Goal: Information Seeking & Learning: Learn about a topic

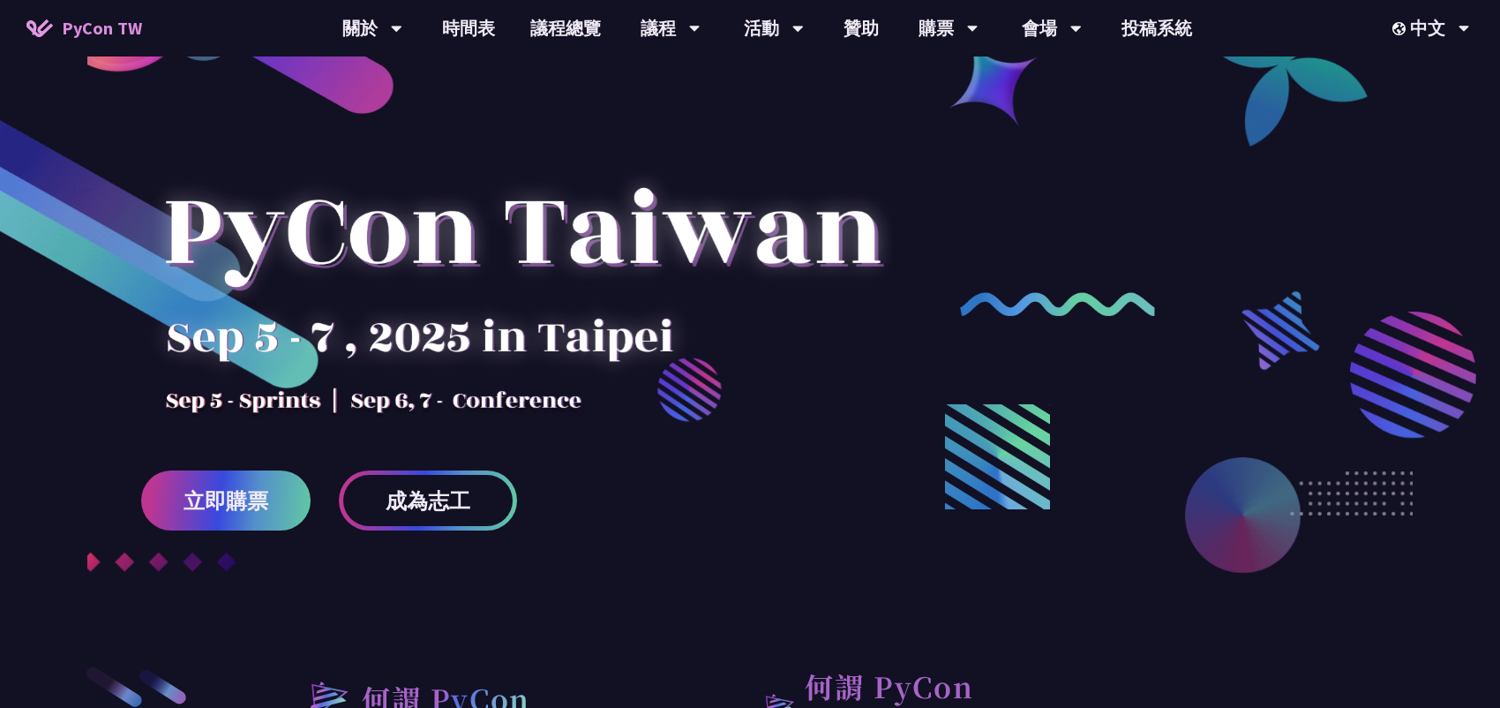
scroll to position [176, 0]
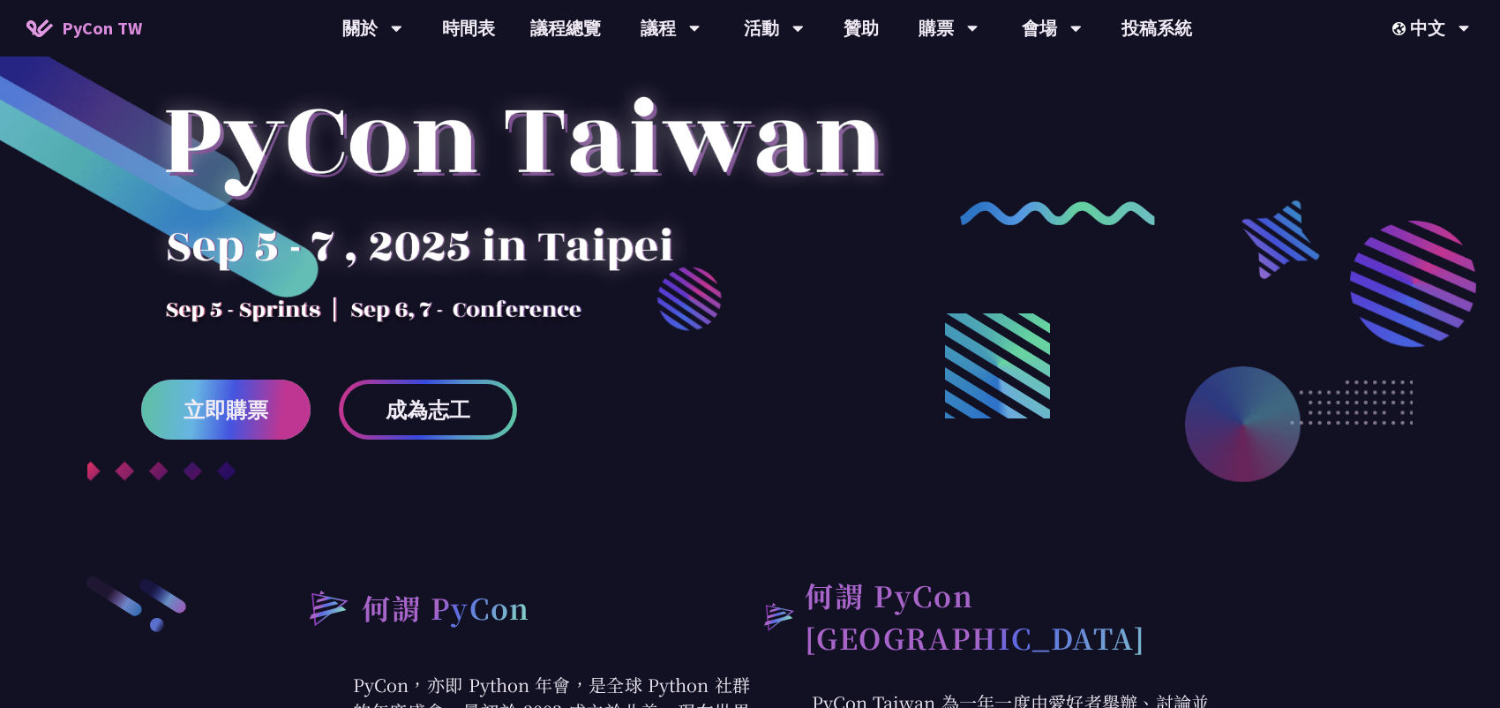
click at [297, 399] on link "立即購票" at bounding box center [225, 409] width 169 height 60
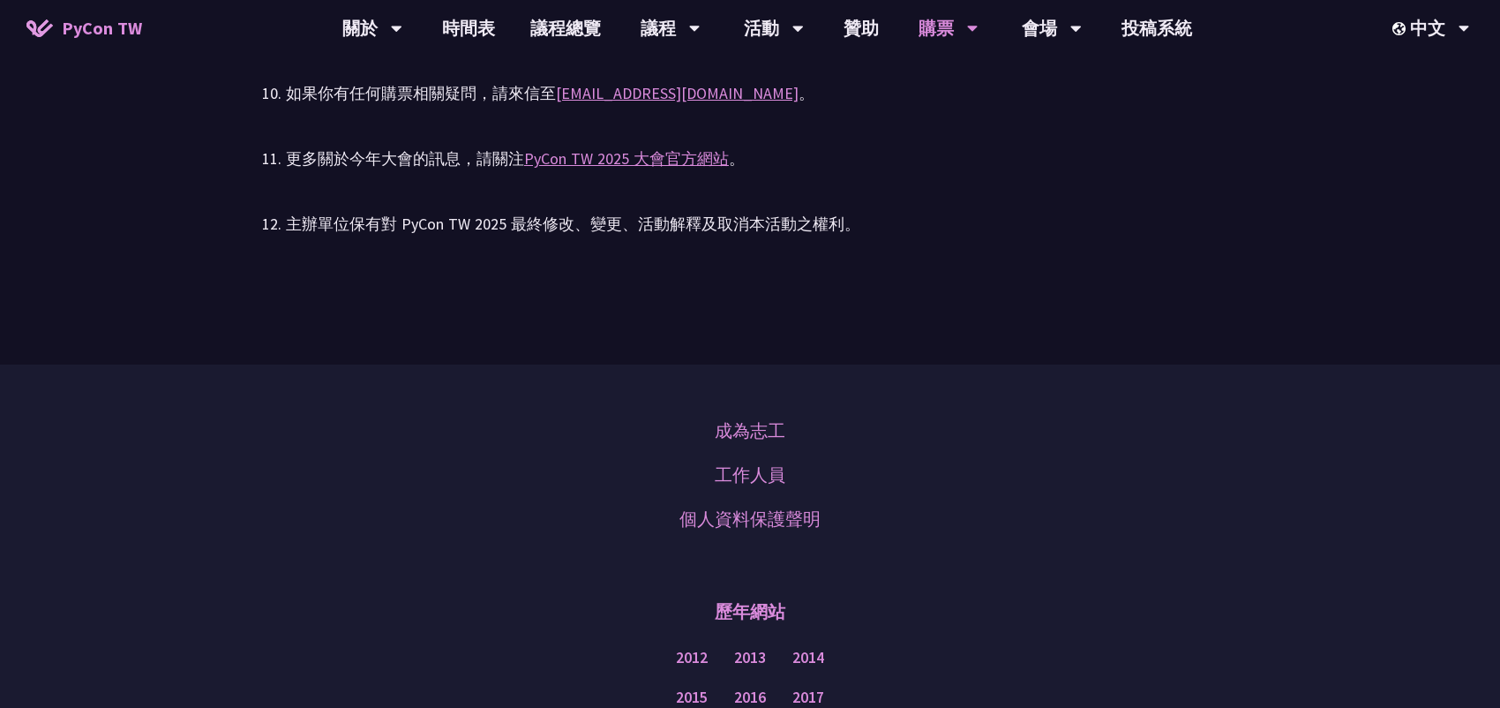
scroll to position [3794, 0]
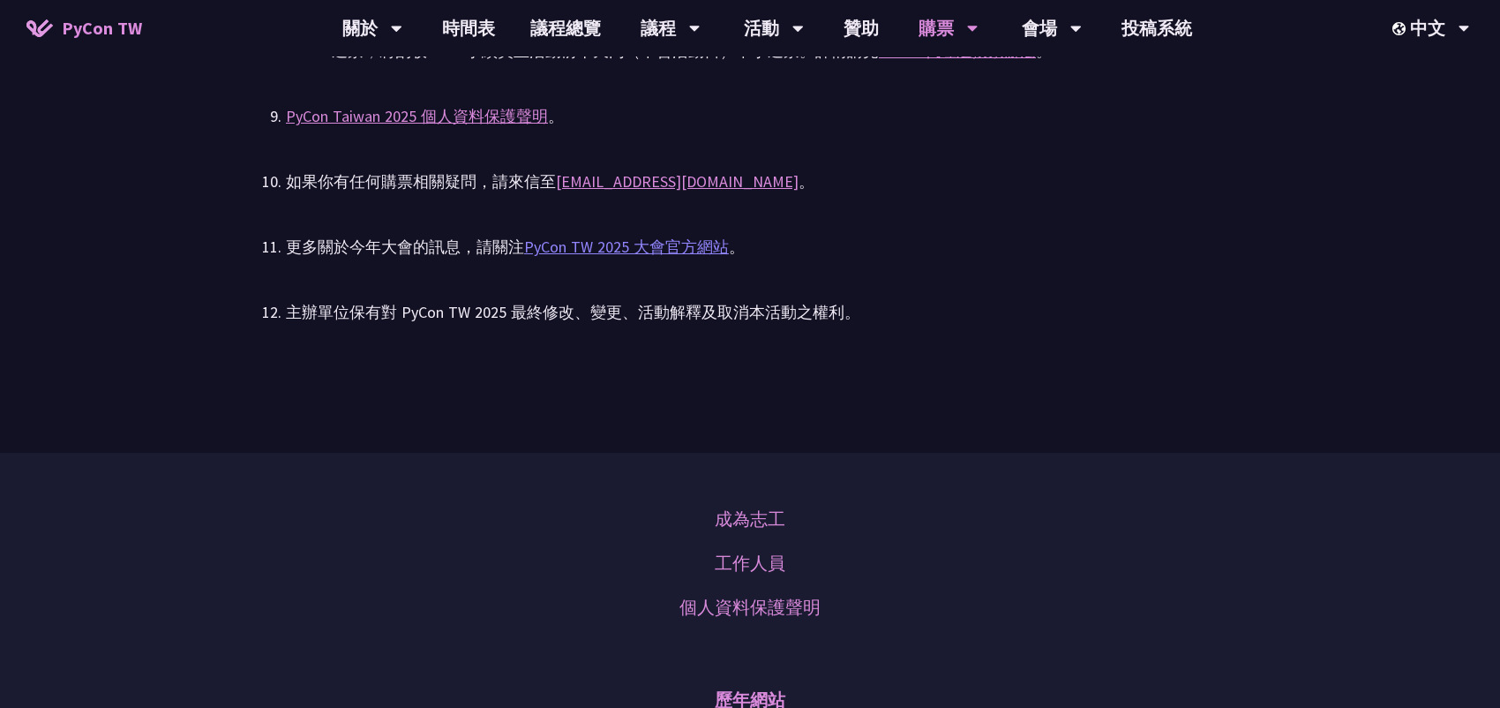
click at [702, 257] on link "PyCon TW 2025 大會官方網站" at bounding box center [626, 246] width 205 height 20
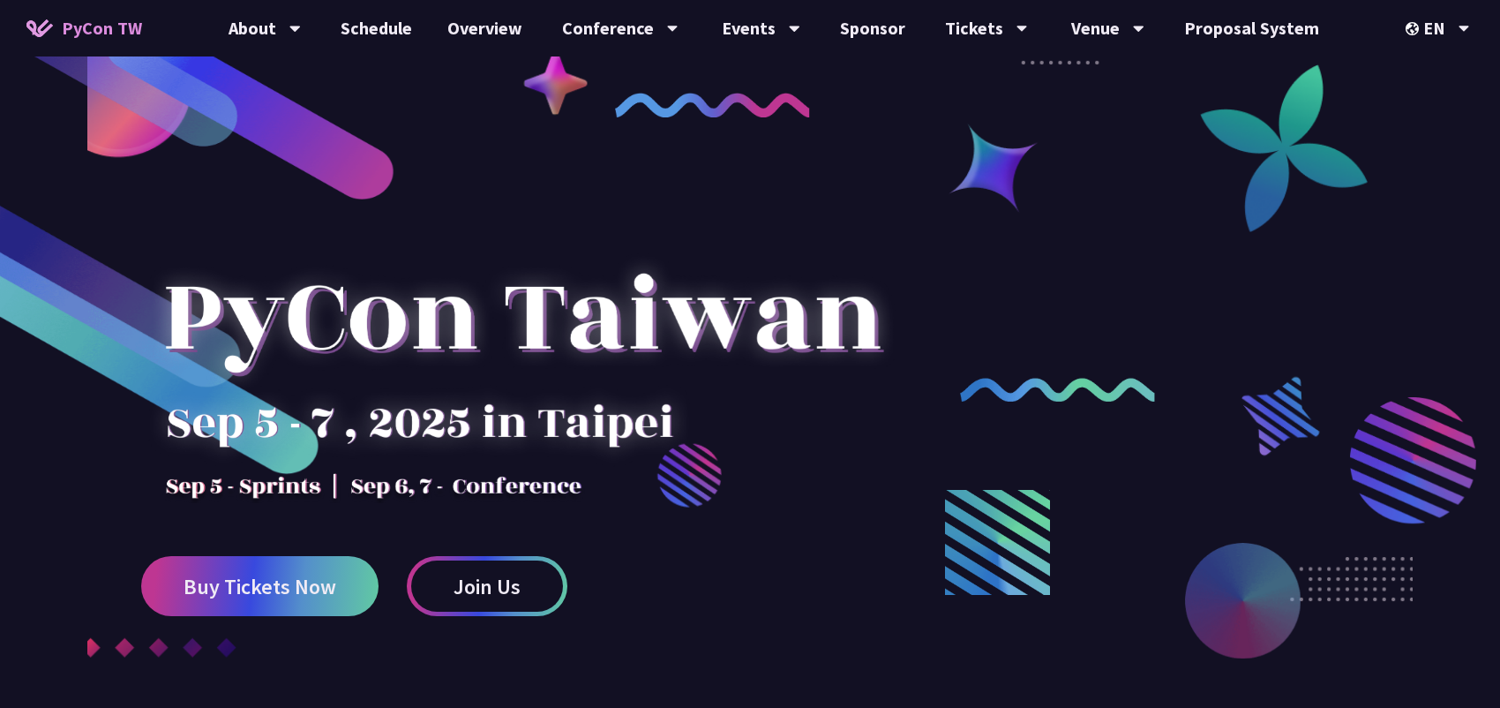
scroll to position [529, 0]
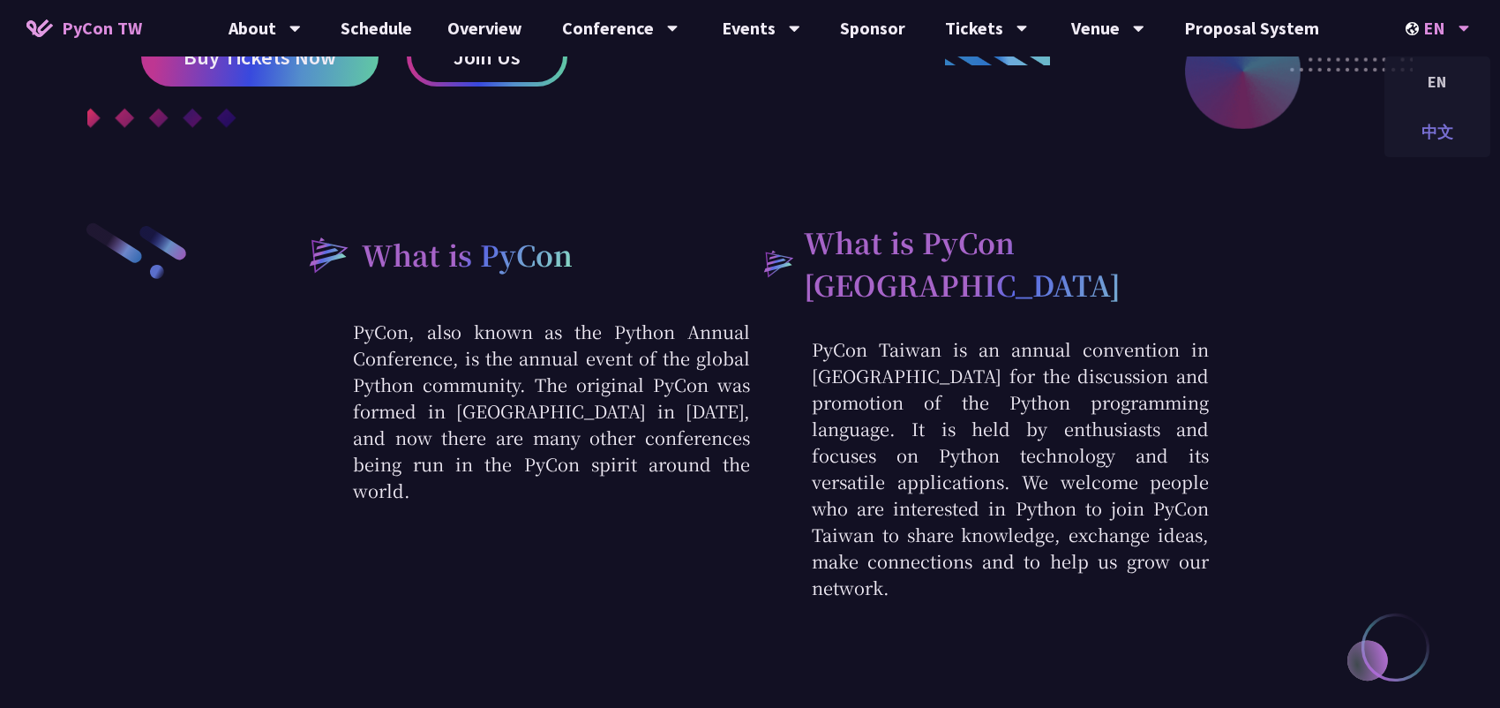
click at [1448, 121] on div "中文" at bounding box center [1437, 131] width 106 height 41
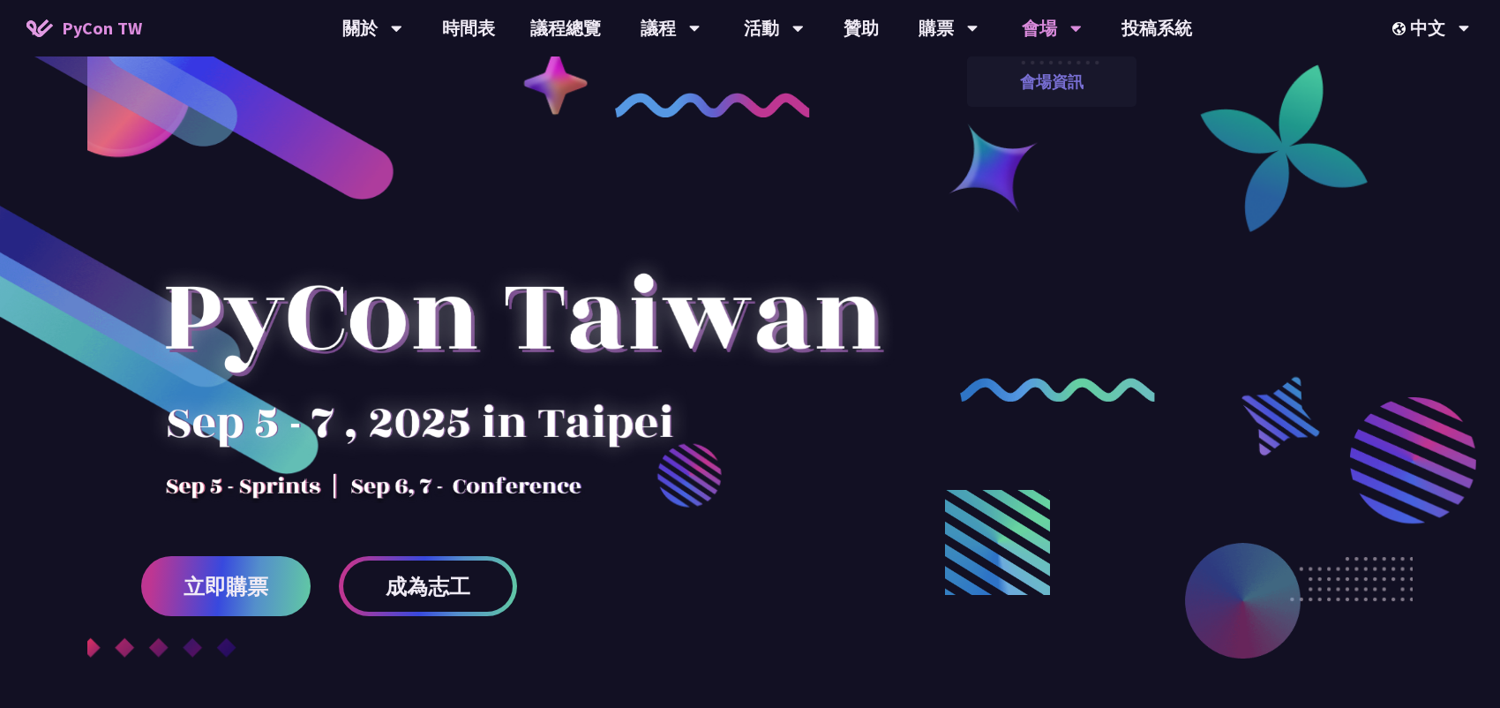
click at [1092, 80] on link "會場資訊" at bounding box center [1051, 81] width 169 height 41
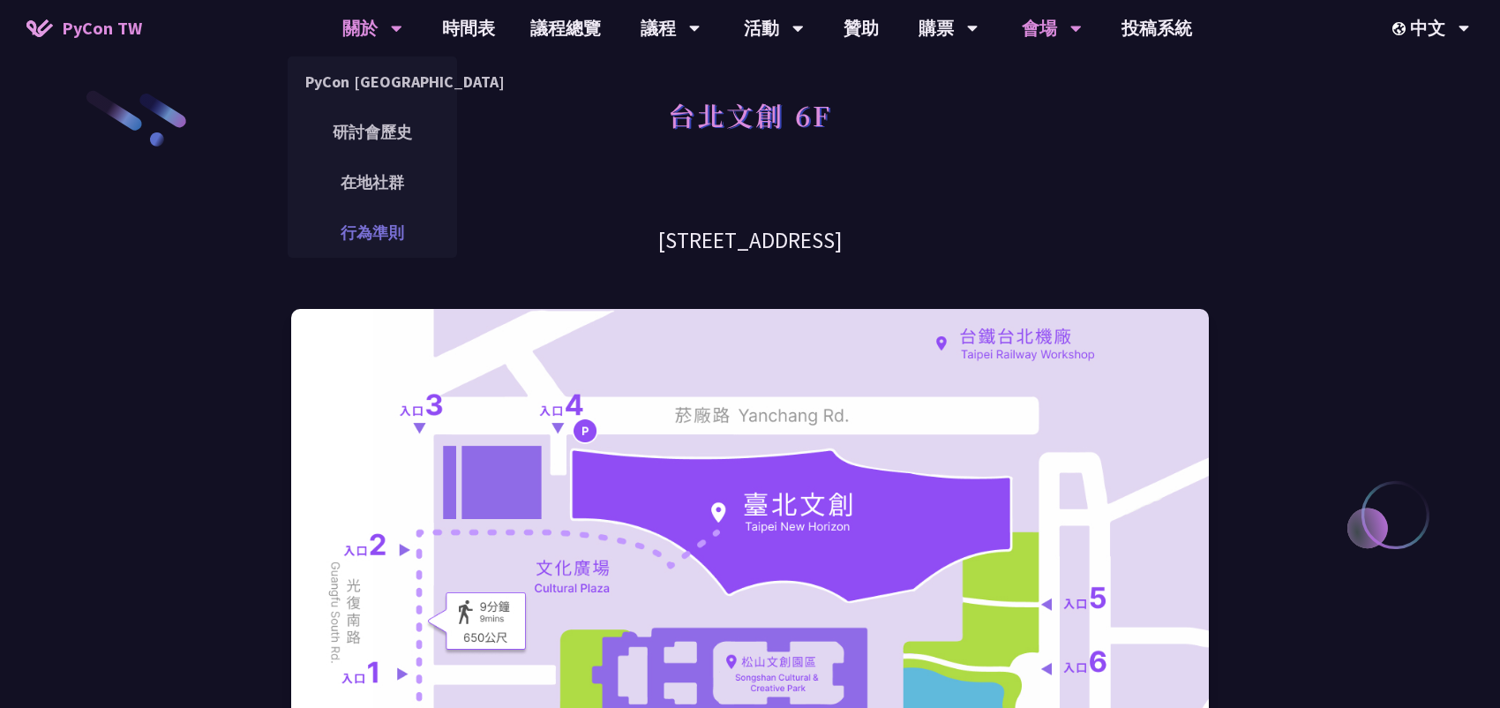
click at [408, 216] on link "行為準則" at bounding box center [372, 232] width 169 height 41
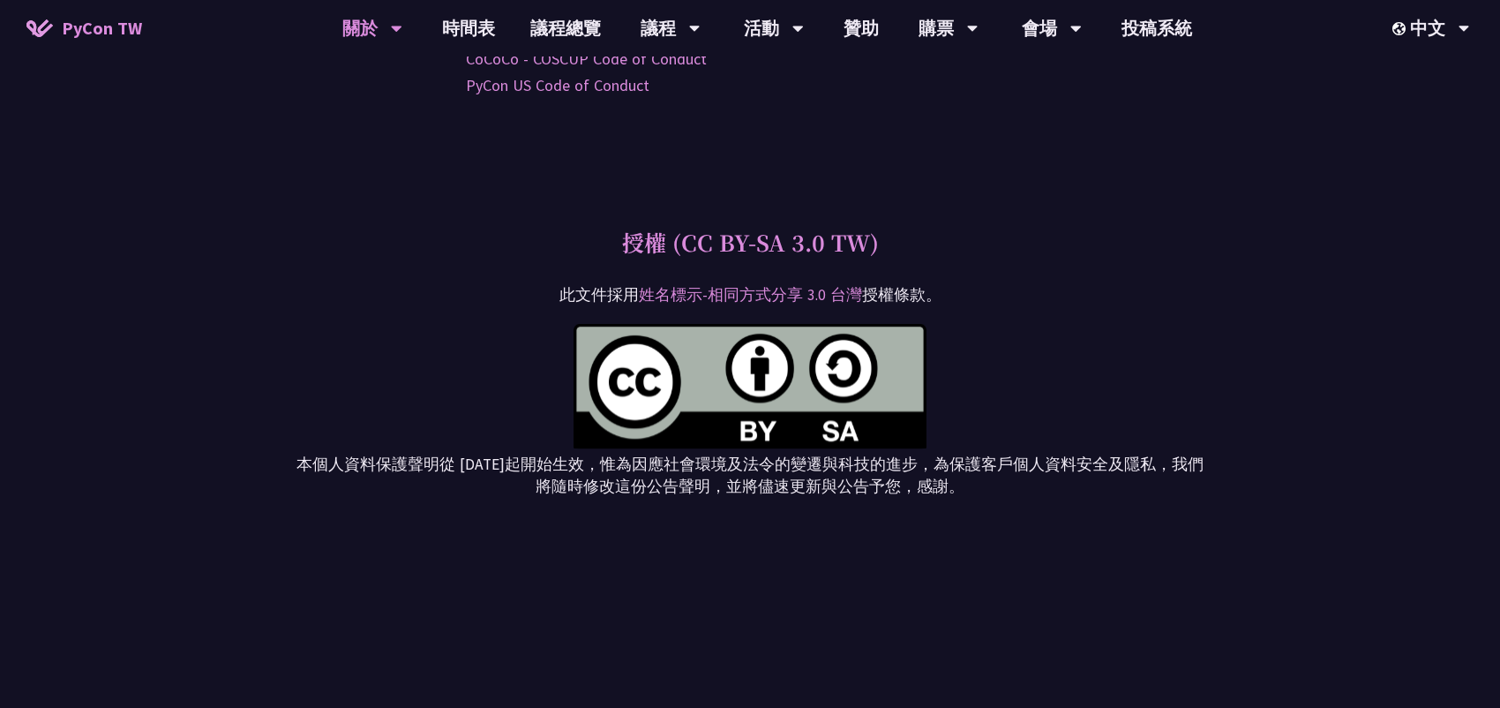
scroll to position [5383, 0]
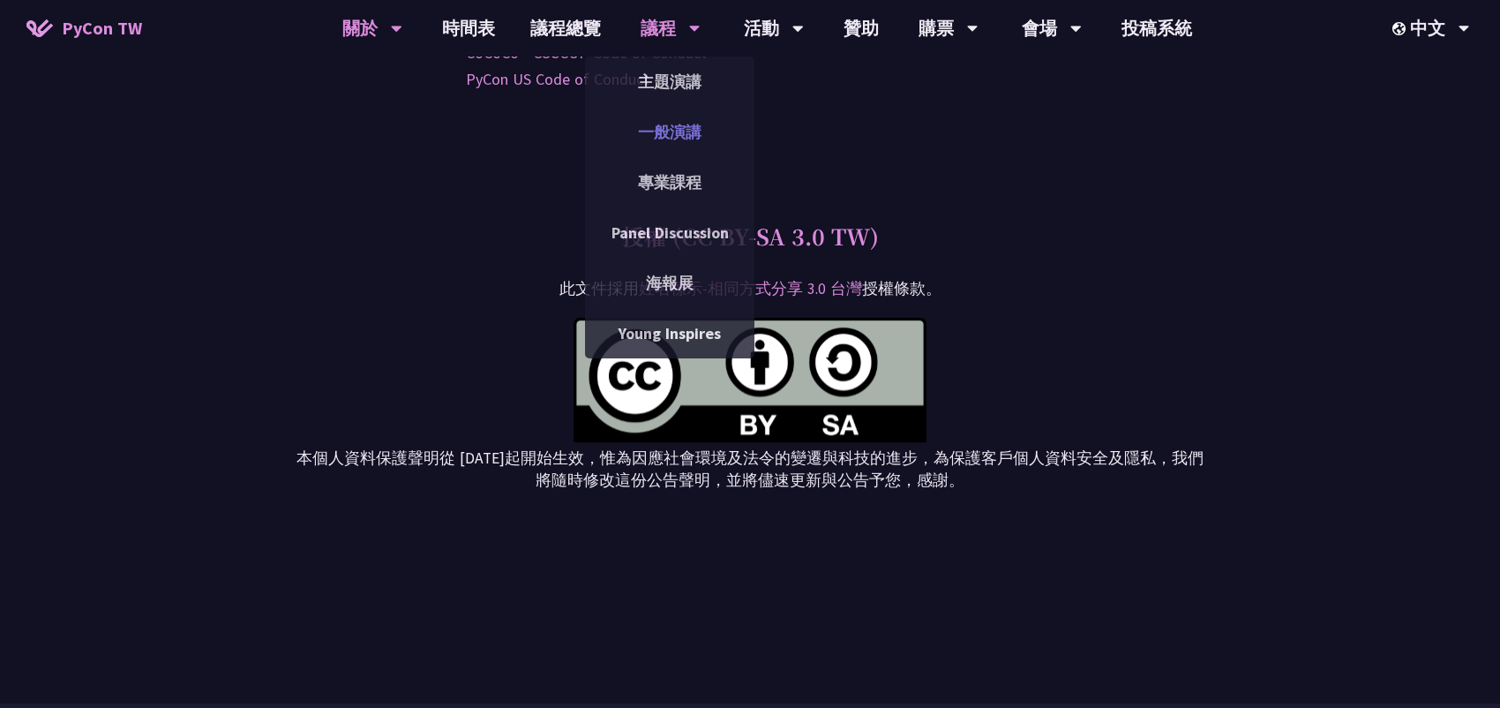
click at [727, 136] on link "一般演講" at bounding box center [669, 131] width 169 height 41
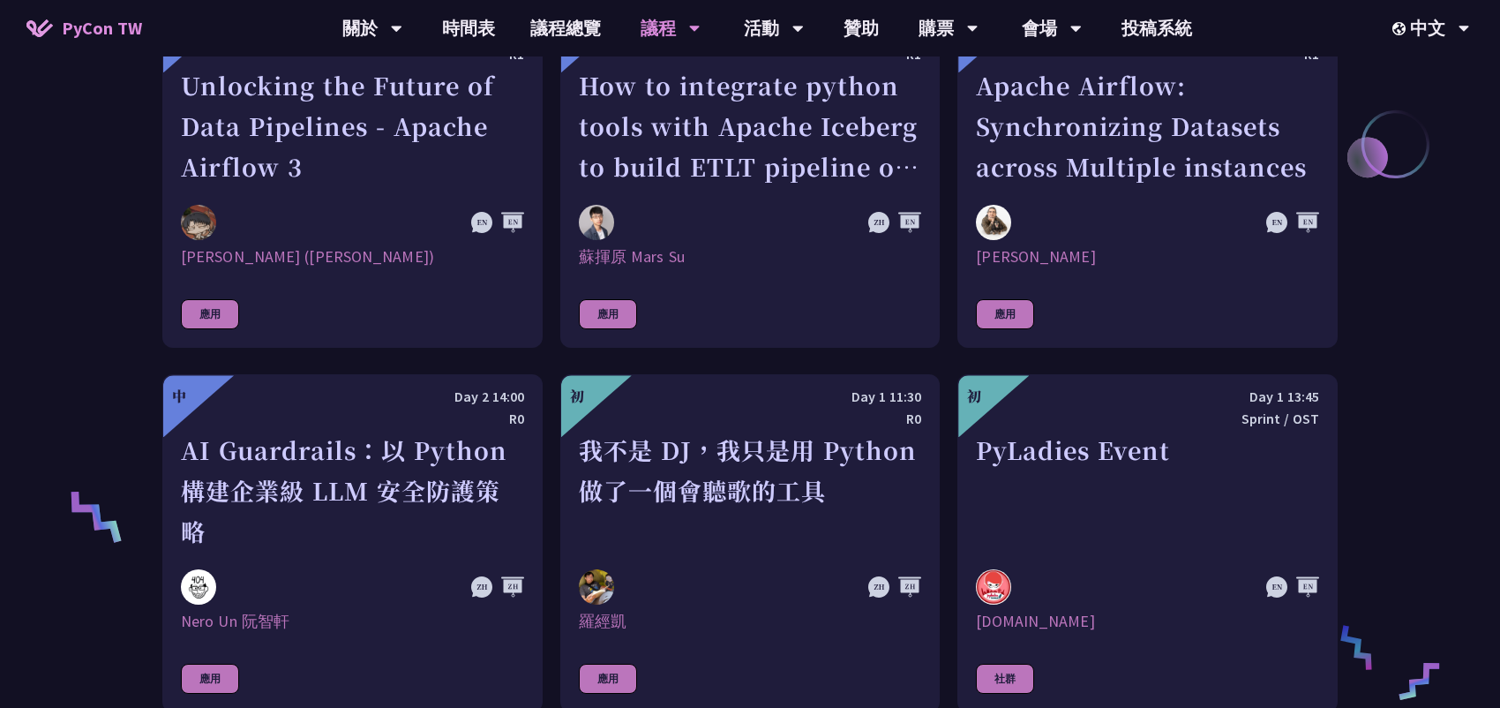
scroll to position [1147, 0]
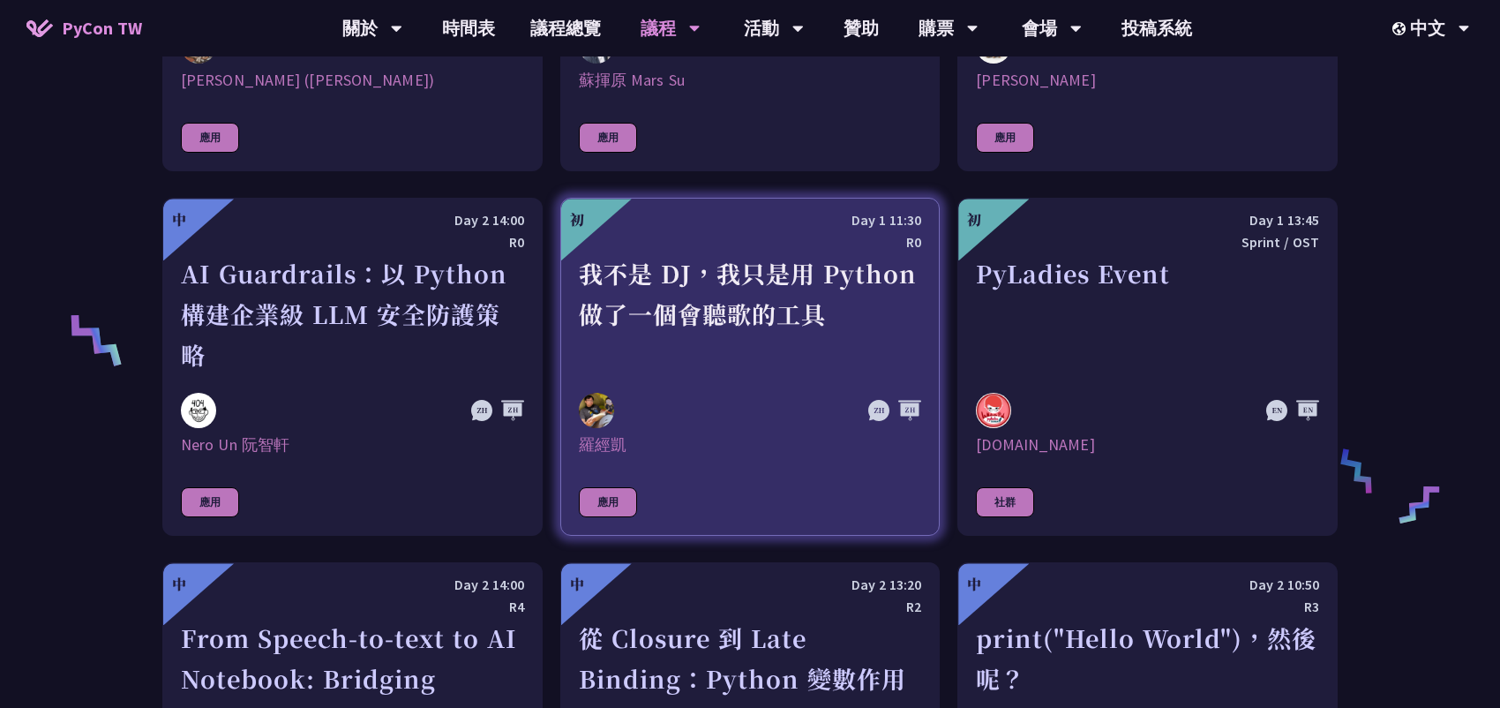
drag, startPoint x: 869, startPoint y: 315, endPoint x: 882, endPoint y: 314, distance: 13.3
click at [870, 317] on div "我不是 DJ，我只是用 Python 做了一個會聽歌的工具" at bounding box center [750, 314] width 343 height 122
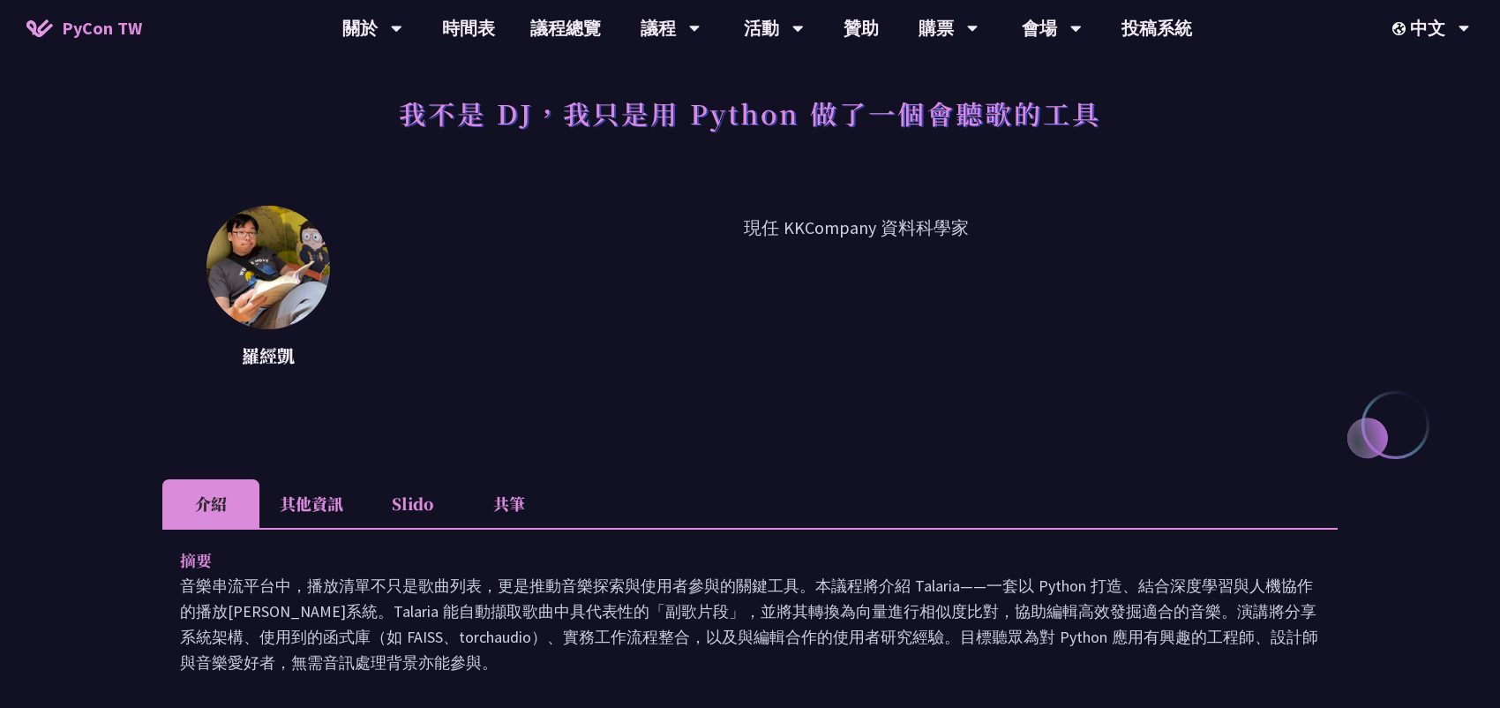
scroll to position [88, 0]
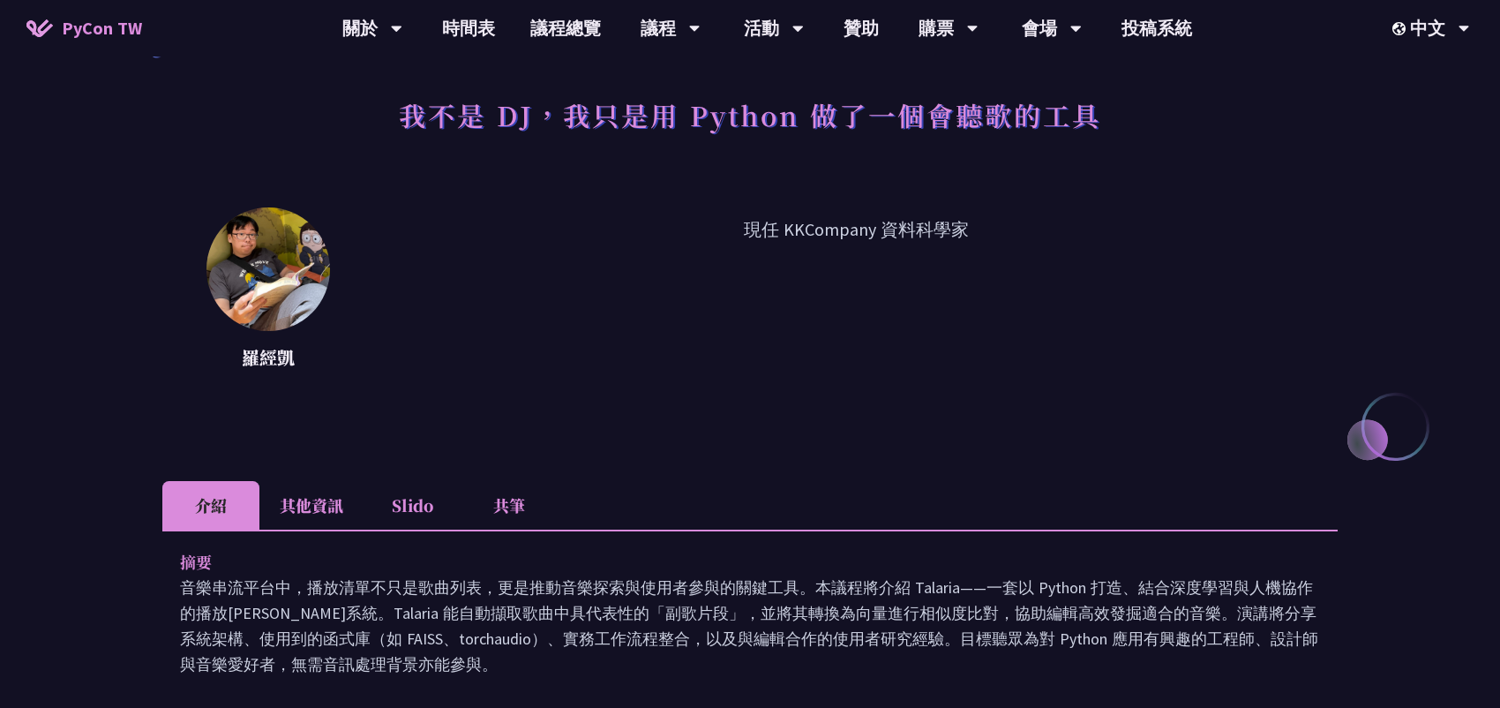
click at [855, 227] on p "現任 KKCompany 資料科學家" at bounding box center [856, 295] width 964 height 159
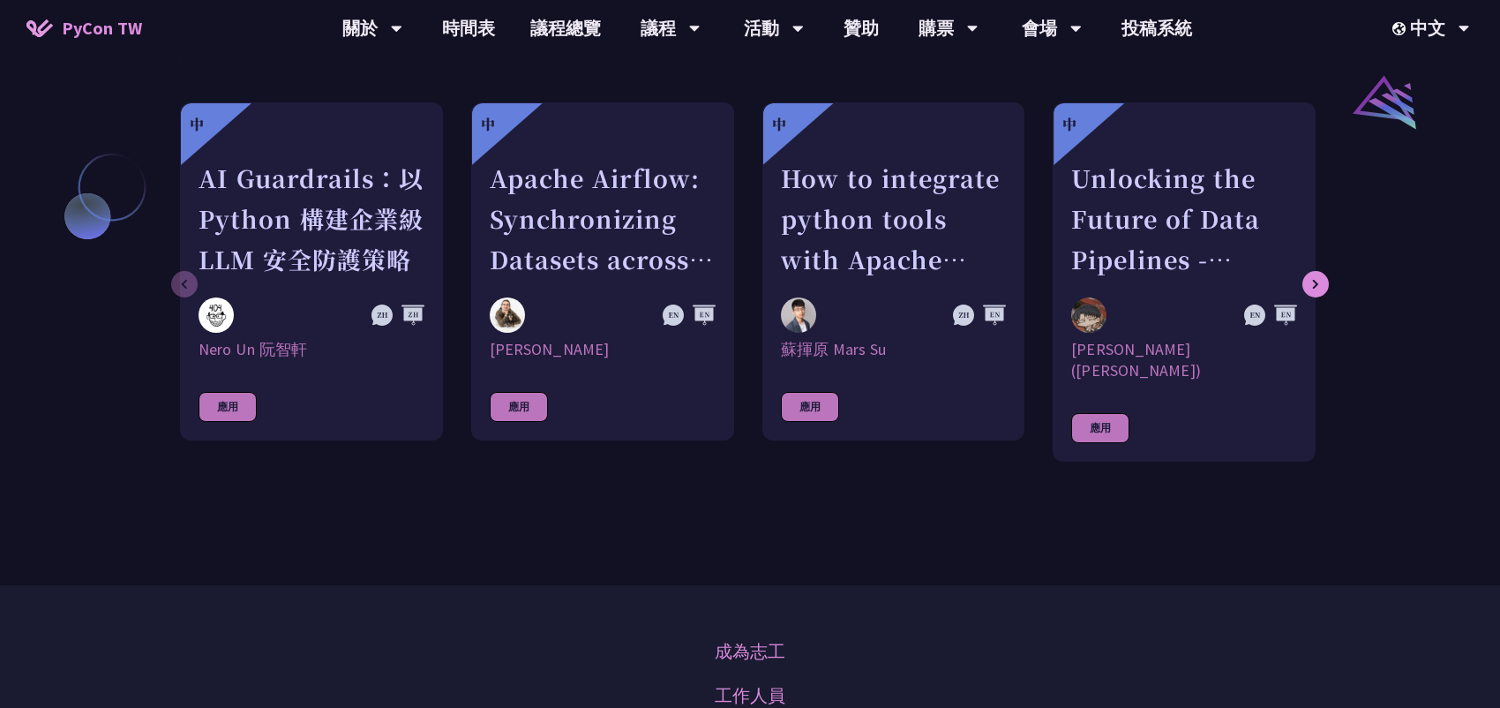
scroll to position [1677, 0]
